Goal: Transaction & Acquisition: Purchase product/service

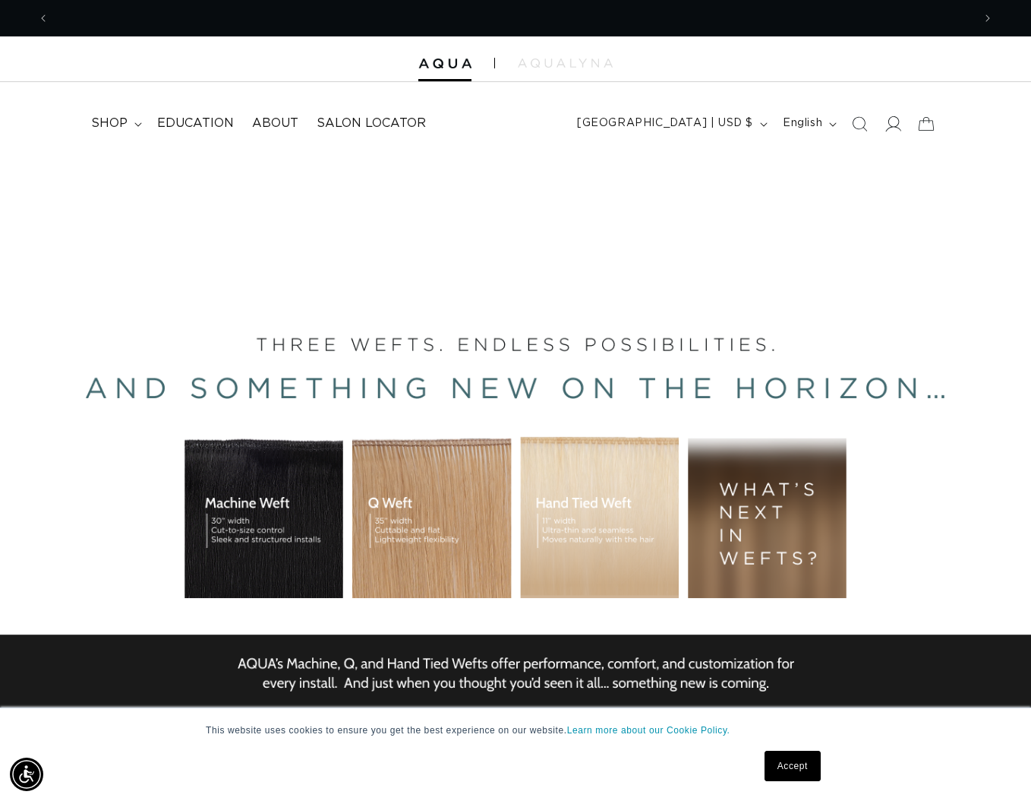
scroll to position [0, 1847]
click at [895, 123] on icon at bounding box center [894, 123] width 16 height 16
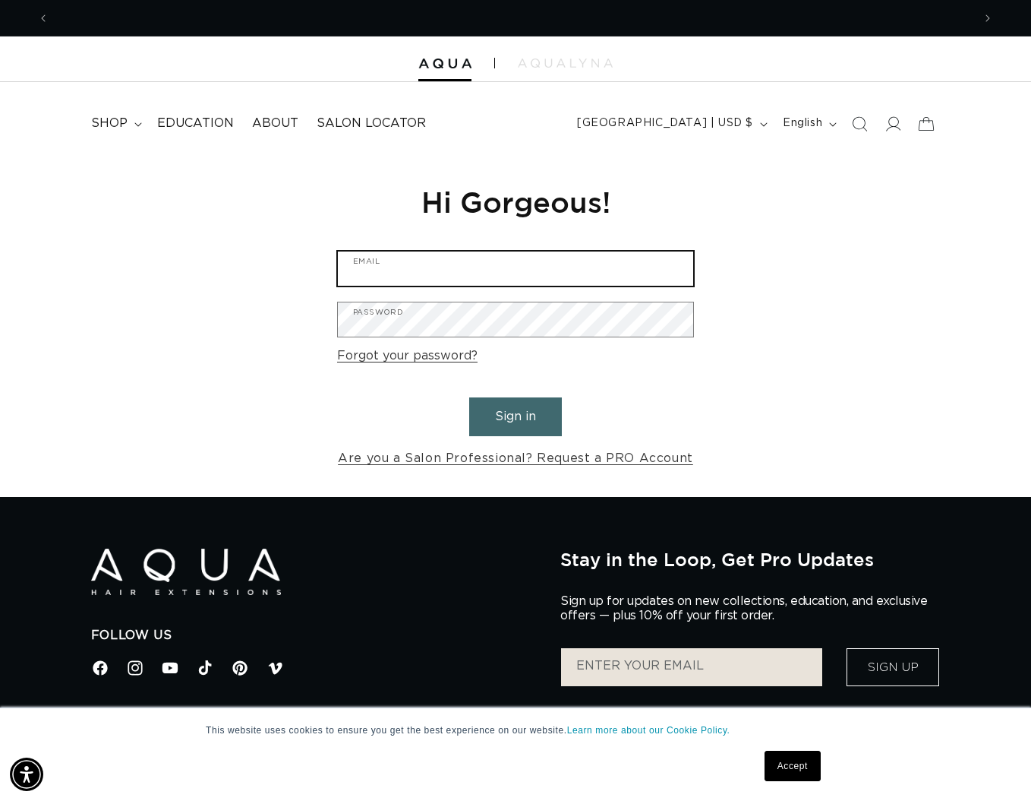
type input "tim.pyrcz@gmail.com"
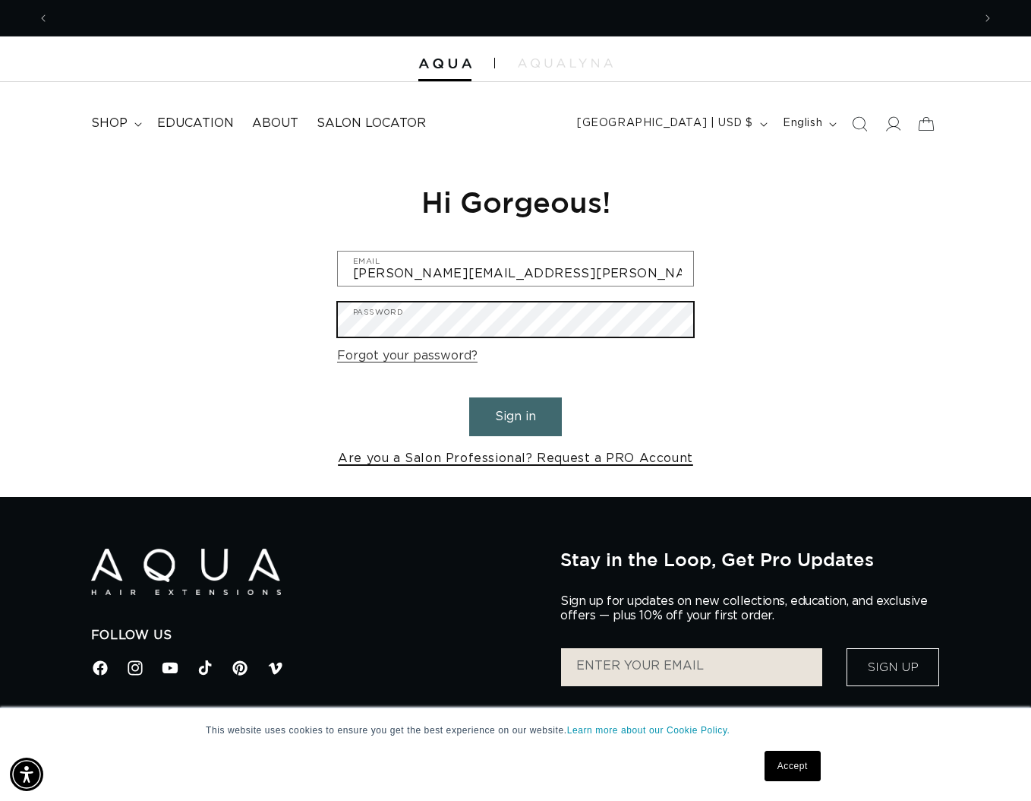
scroll to position [0, 924]
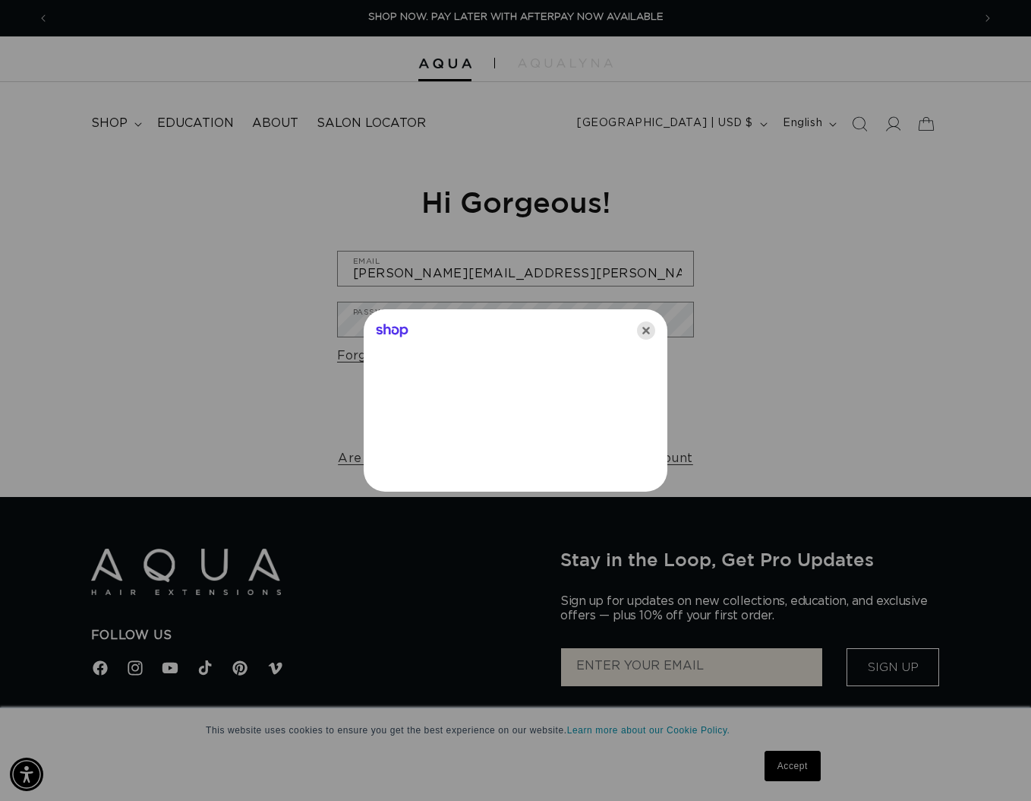
click at [654, 330] on icon "Close" at bounding box center [646, 330] width 18 height 18
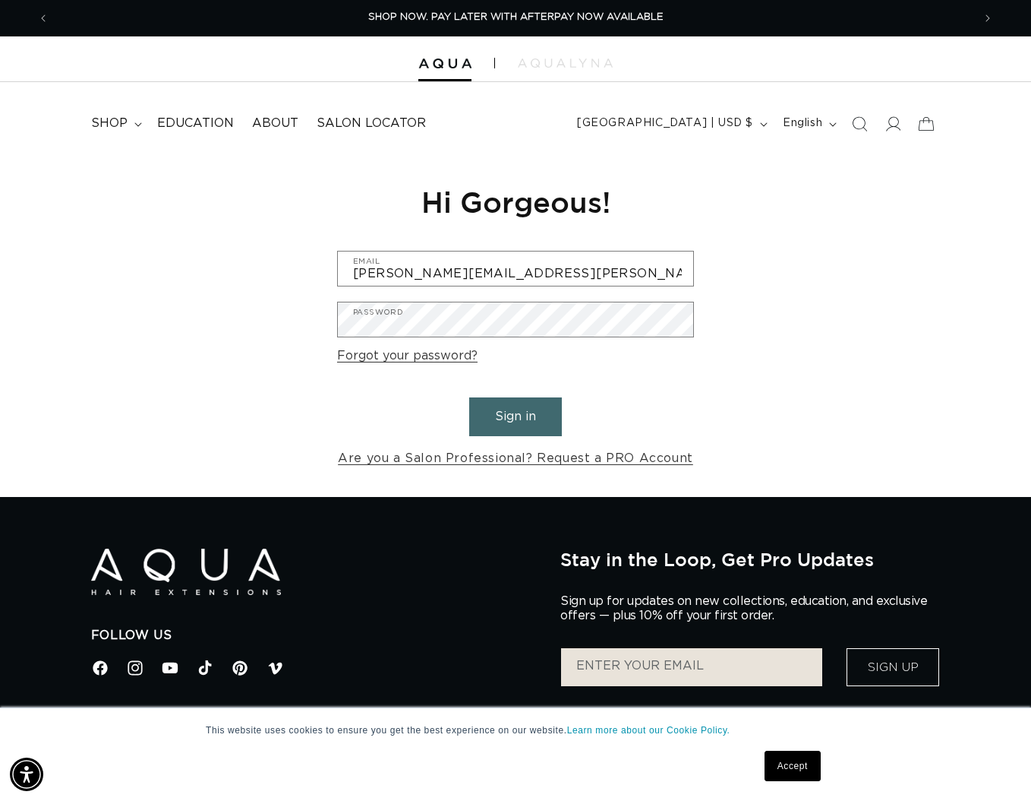
click at [515, 410] on button "Sign in" at bounding box center [515, 416] width 93 height 39
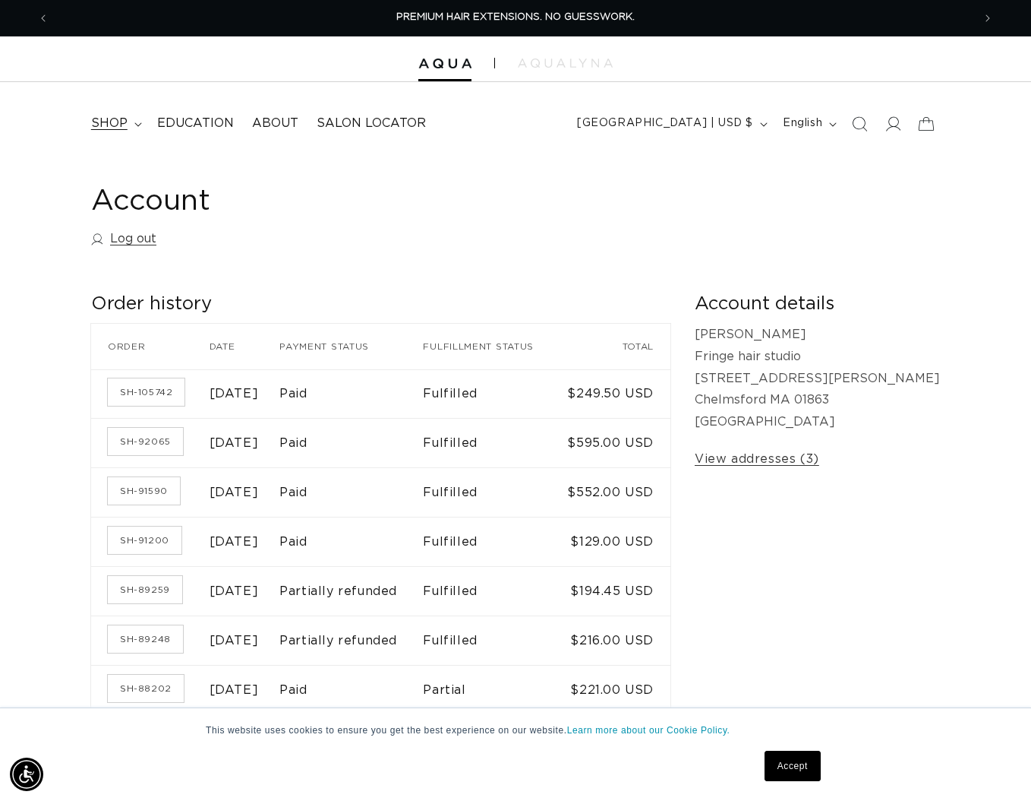
click at [115, 119] on span "shop" at bounding box center [109, 123] width 36 height 16
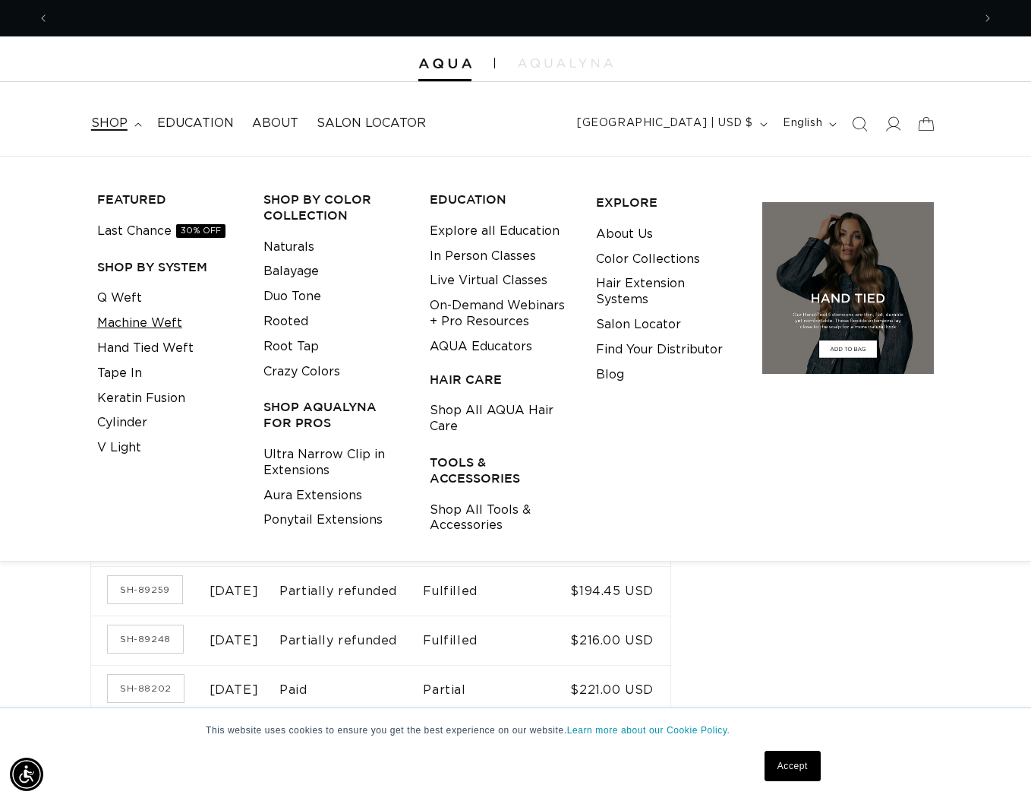
scroll to position [0, 1847]
click at [140, 323] on link "Machine Weft" at bounding box center [139, 323] width 85 height 25
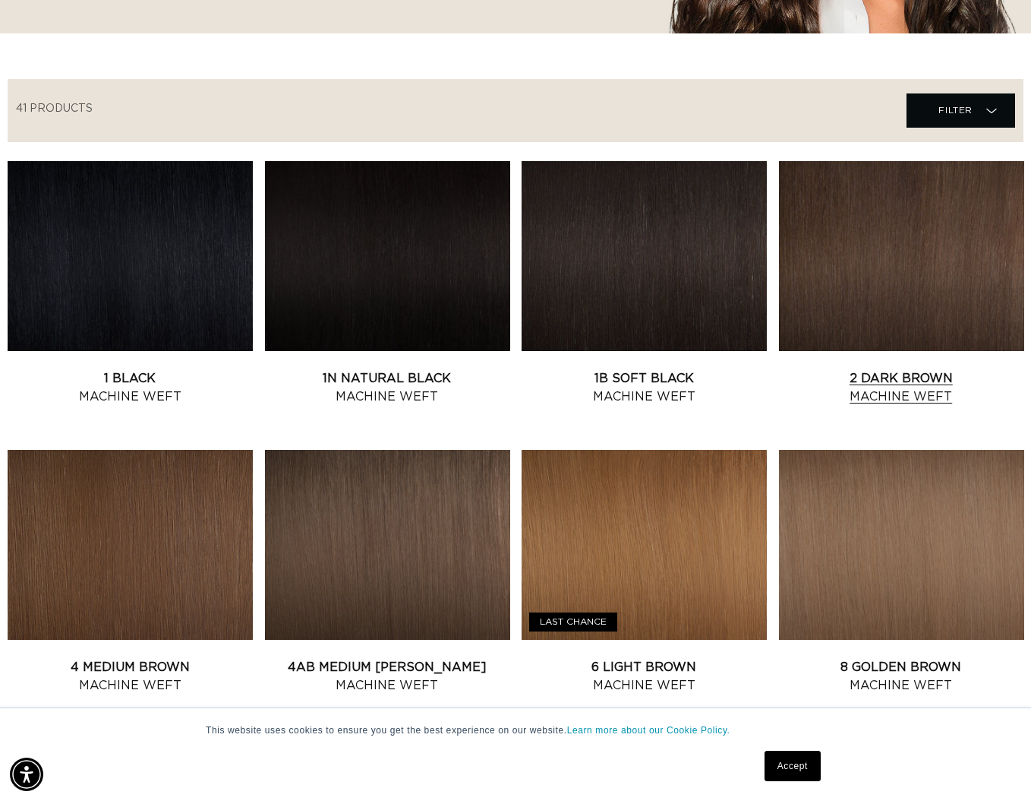
scroll to position [0, 924]
click at [870, 369] on link "2 Dark Brown Machine Weft" at bounding box center [901, 387] width 245 height 36
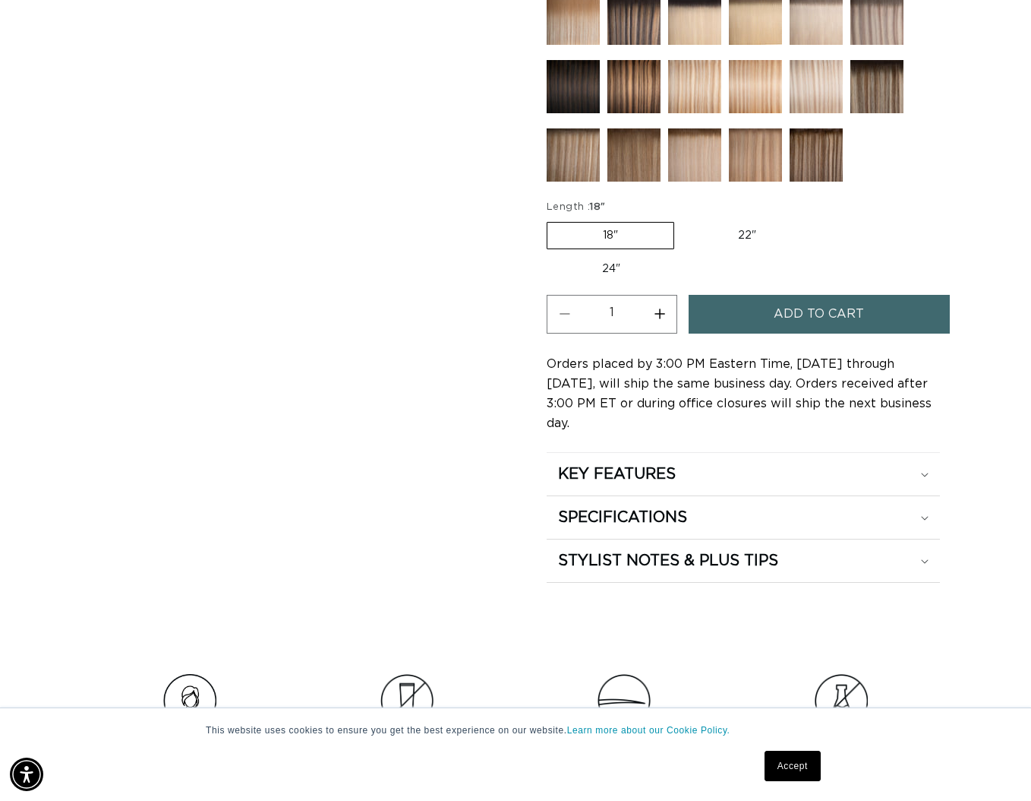
scroll to position [774, 0]
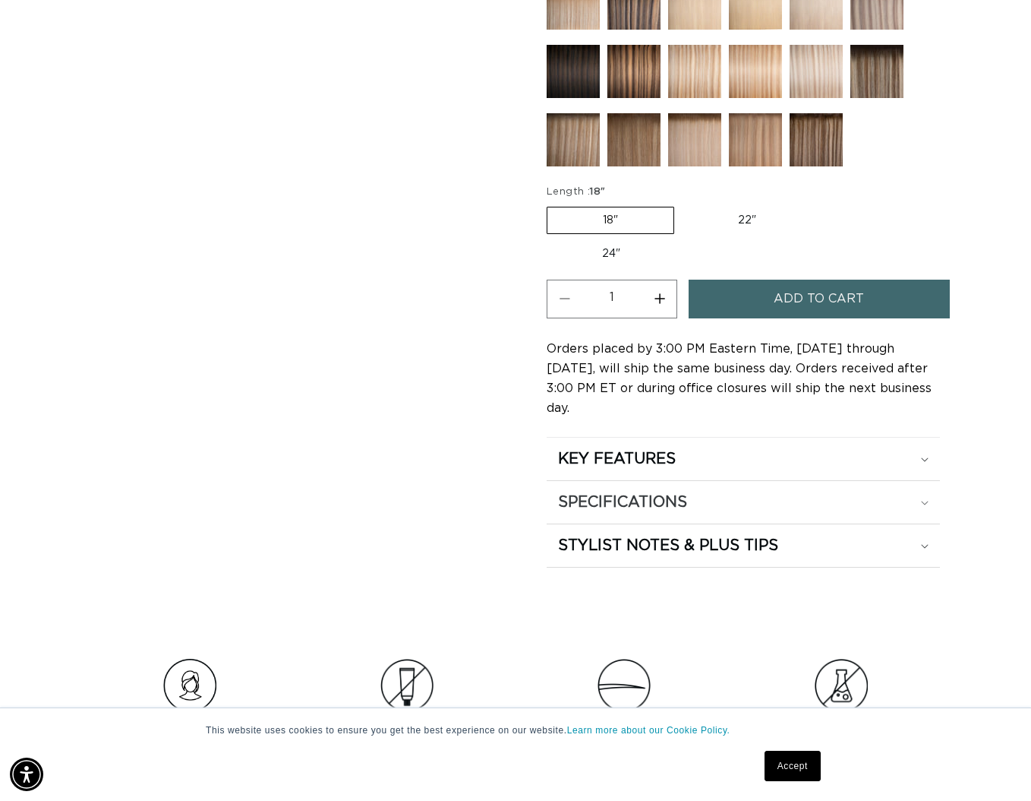
click at [715, 492] on div "SPECIFICATIONS" at bounding box center [743, 502] width 371 height 20
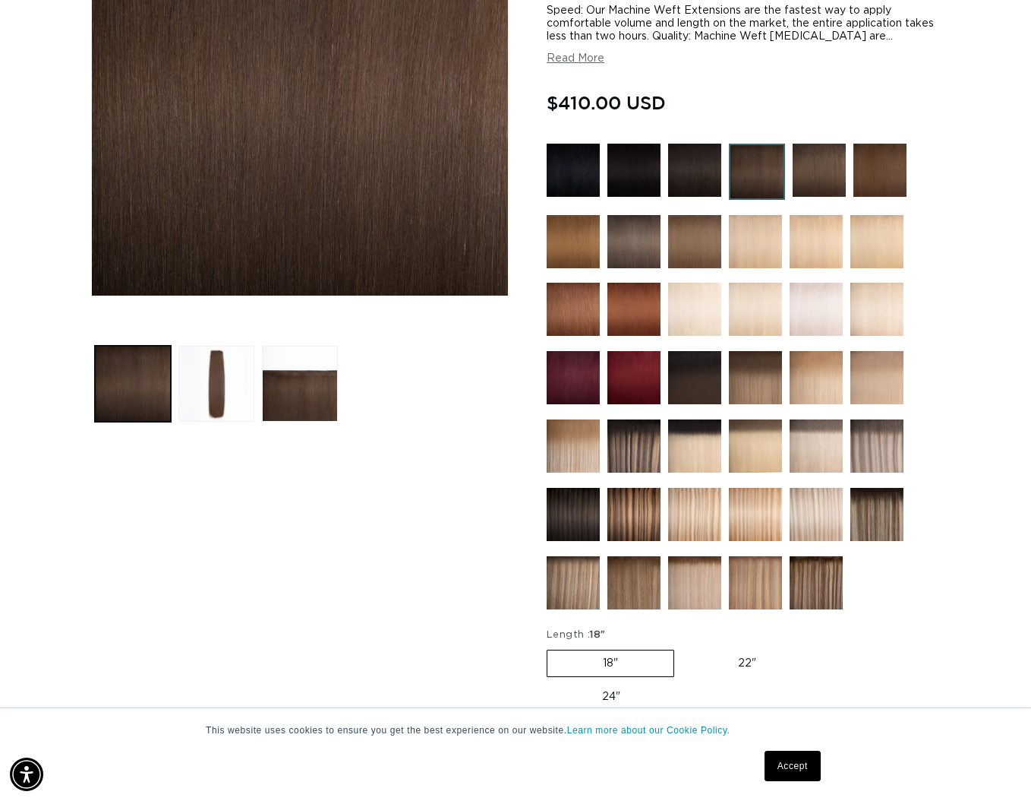
scroll to position [0, 0]
